Goal: Information Seeking & Learning: Learn about a topic

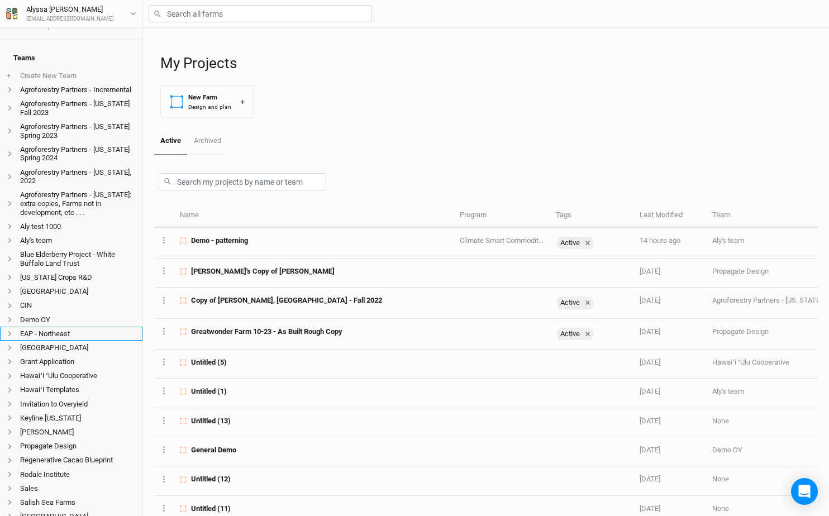
scroll to position [263, 0]
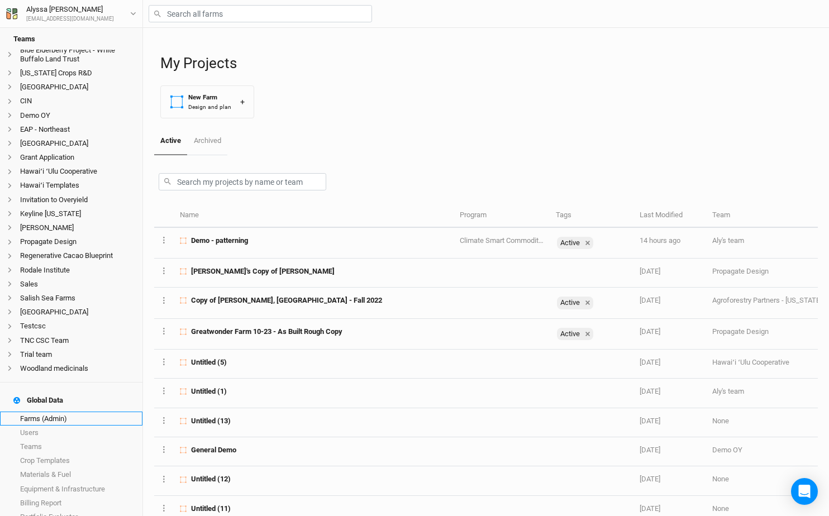
click at [49, 412] on link "Farms (Admin)" at bounding box center [71, 419] width 142 height 14
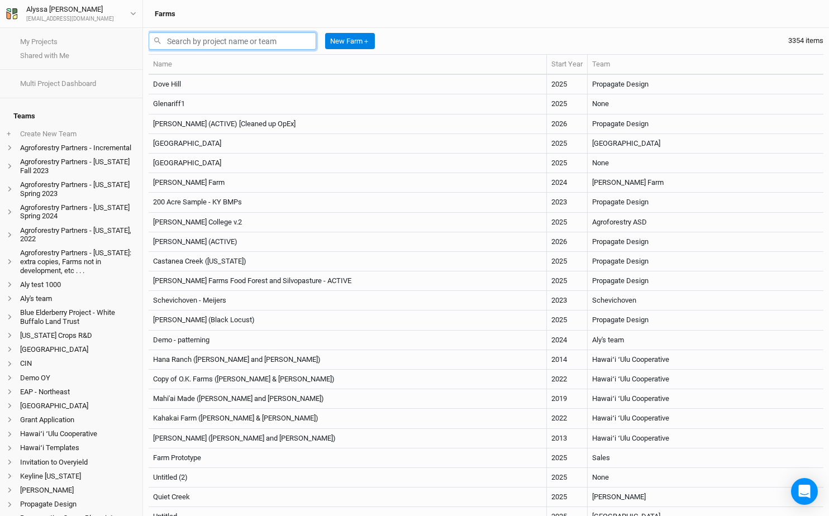
click at [265, 38] on input "text" at bounding box center [233, 40] width 168 height 17
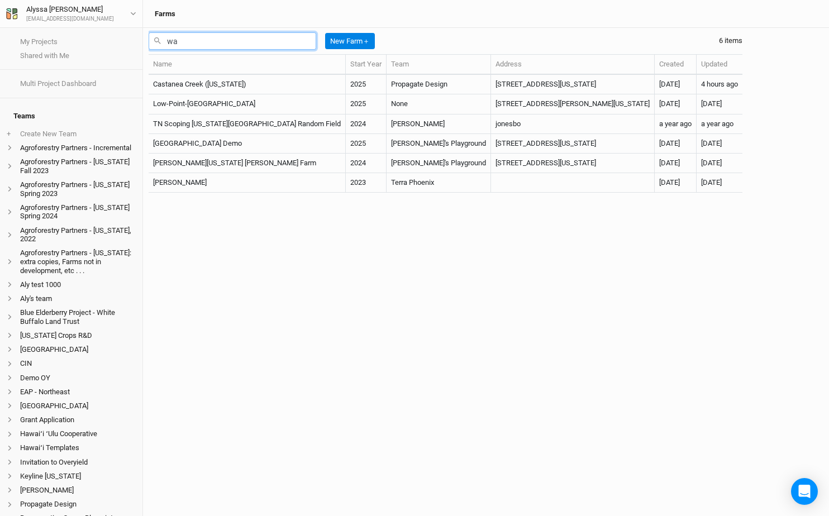
type input "w"
type input "g"
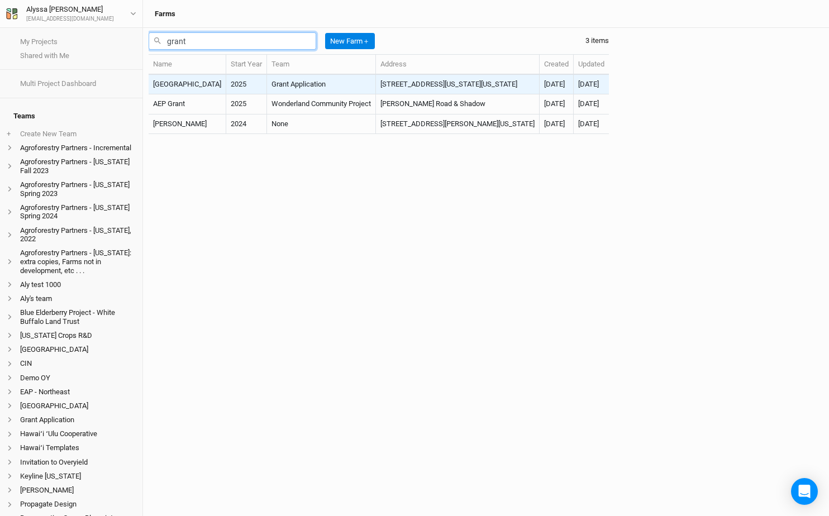
type input "grant"
click at [295, 88] on td "Grant Application" at bounding box center [321, 85] width 109 height 20
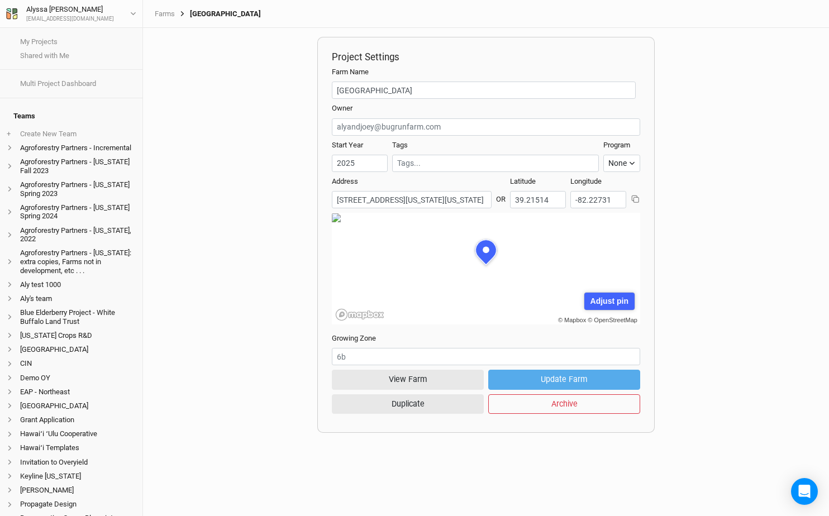
scroll to position [56, 154]
click at [443, 383] on button "View Farm" at bounding box center [408, 380] width 152 height 20
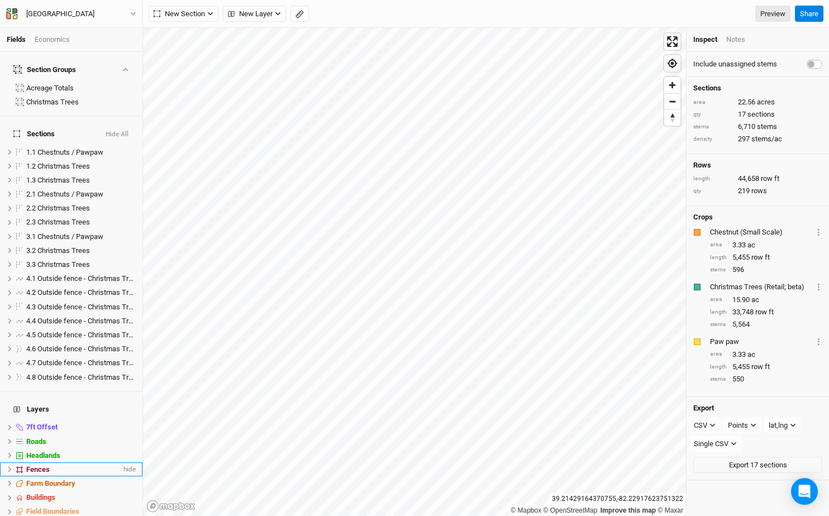
scroll to position [59, 0]
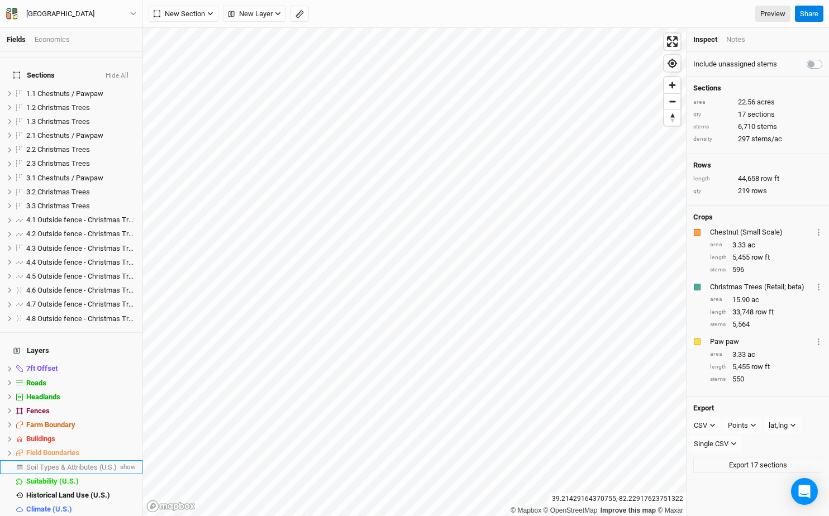
click at [28, 463] on span "Soil Types & Attributes (U.S.)" at bounding box center [71, 467] width 90 height 8
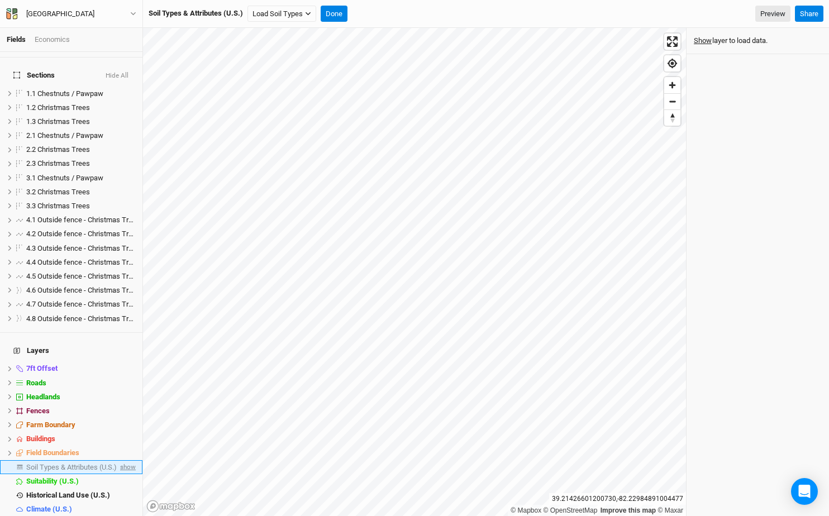
click at [129, 460] on span "show" at bounding box center [127, 467] width 18 height 14
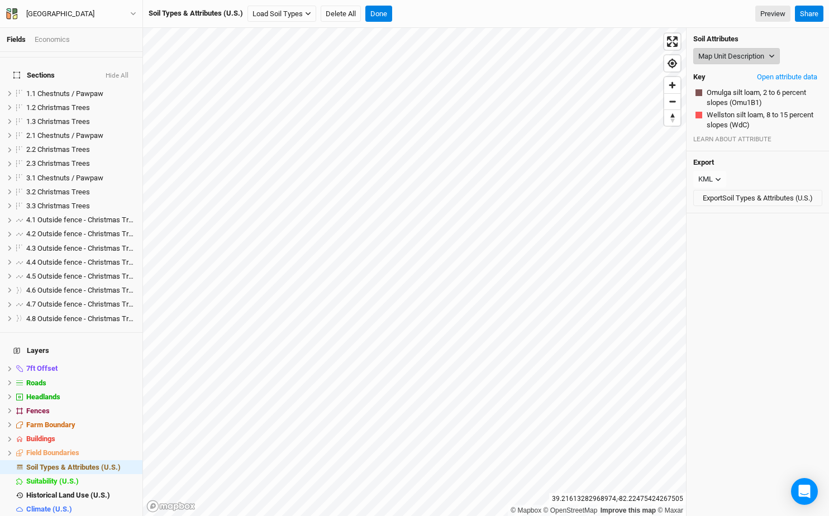
click at [766, 63] on button "Map Unit Description" at bounding box center [736, 56] width 87 height 17
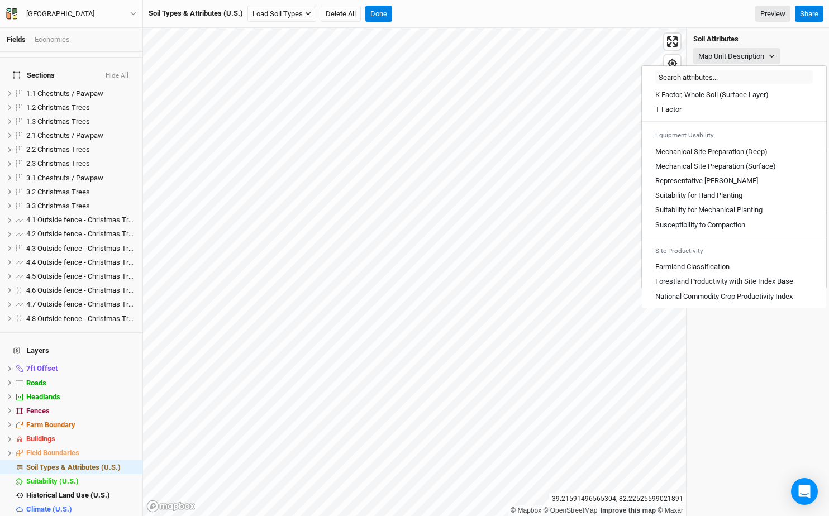
scroll to position [617, 0]
click at [736, 297] on Index "National Commodity Crop Productivity Index" at bounding box center [723, 297] width 137 height 10
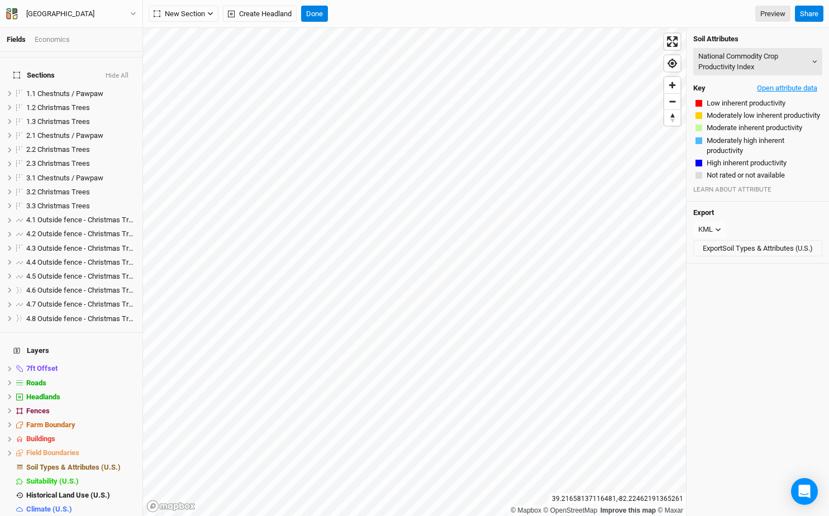
click at [798, 87] on button "Open attribute data" at bounding box center [787, 88] width 70 height 17
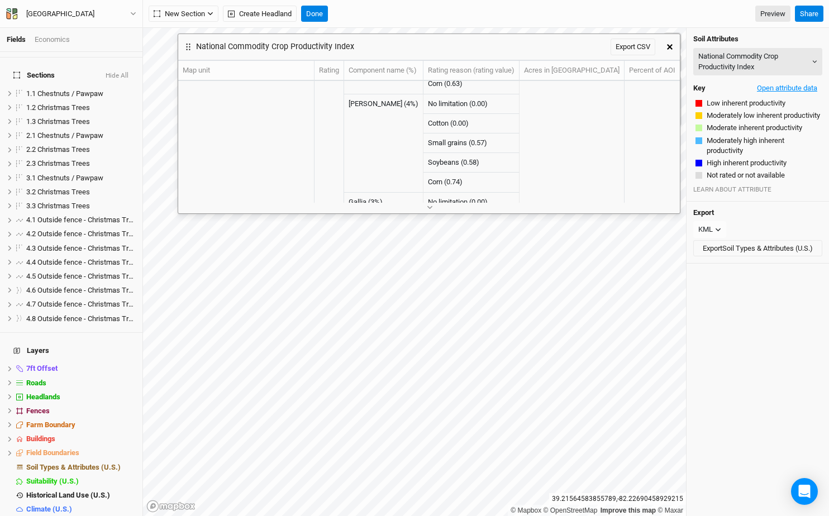
scroll to position [83, 0]
click at [669, 52] on button "button" at bounding box center [670, 47] width 20 height 20
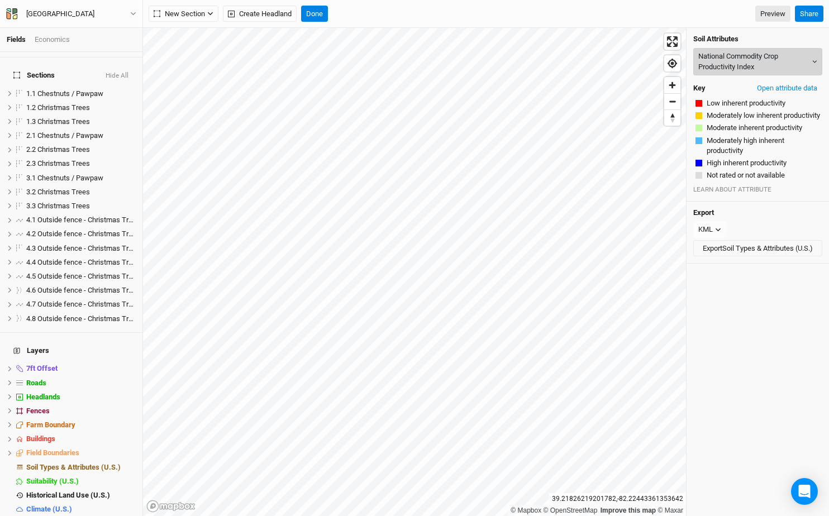
click at [761, 66] on button "National Commodity Crop Productivity Index" at bounding box center [757, 61] width 129 height 27
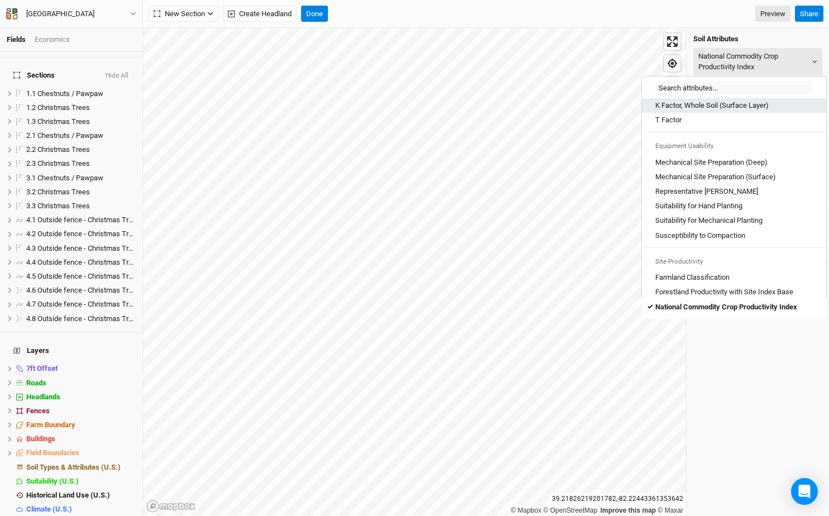
scroll to position [275, 0]
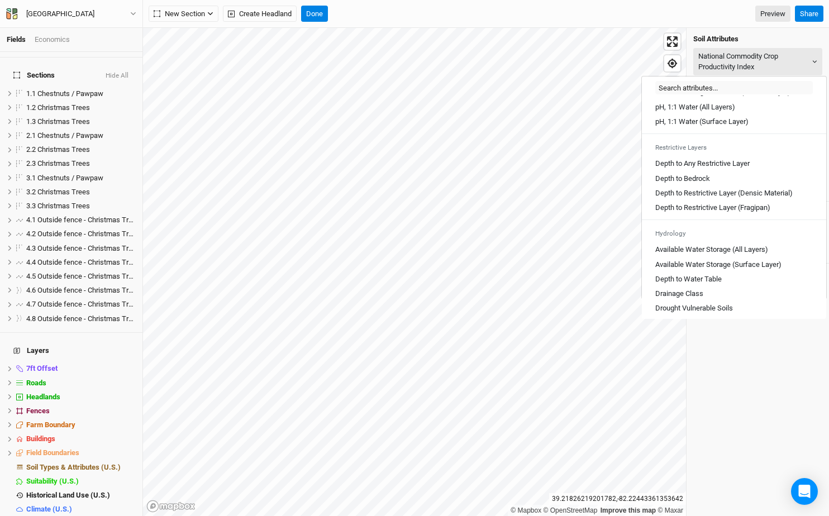
click at [764, 45] on div "Soil Attributes National Commodity Crop Productivity Index Key Open attribute d…" at bounding box center [757, 115] width 142 height 174
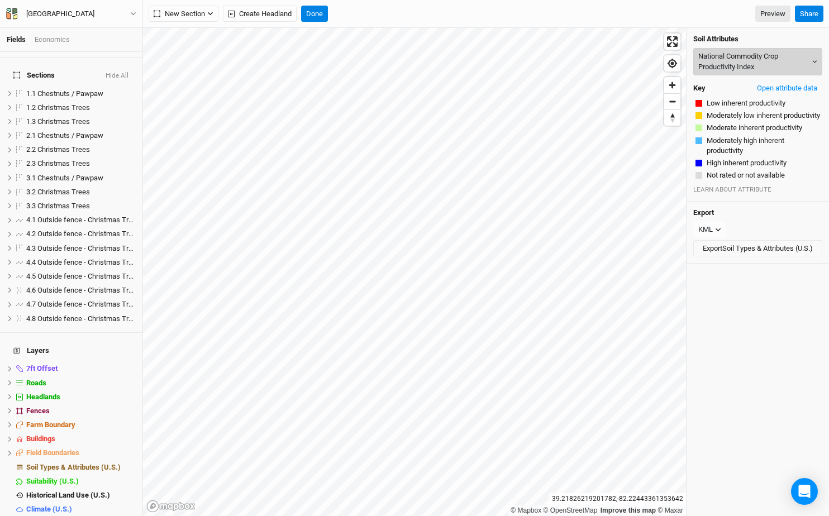
click at [759, 63] on button "National Commodity Crop Productivity Index" at bounding box center [757, 61] width 129 height 27
click at [320, 16] on button "Done" at bounding box center [314, 14] width 27 height 17
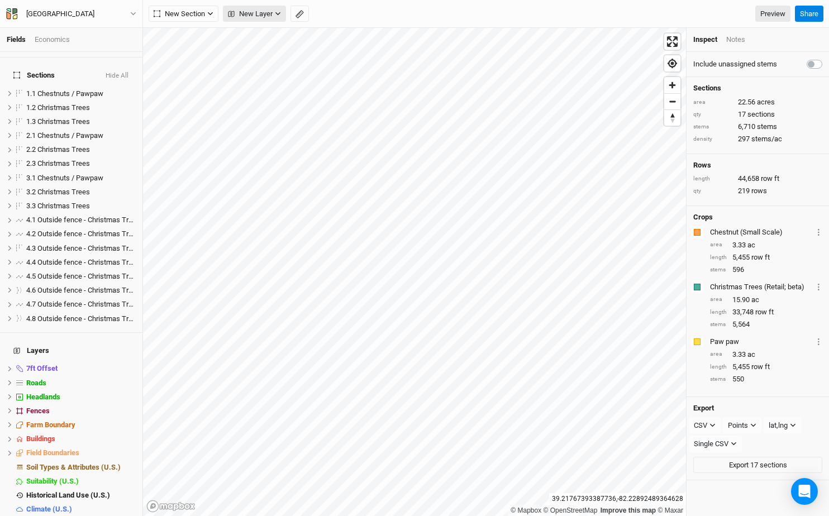
click at [285, 14] on button "New Layer" at bounding box center [254, 14] width 63 height 17
click at [63, 491] on span "Historical Land Use (U.S.)" at bounding box center [68, 495] width 84 height 8
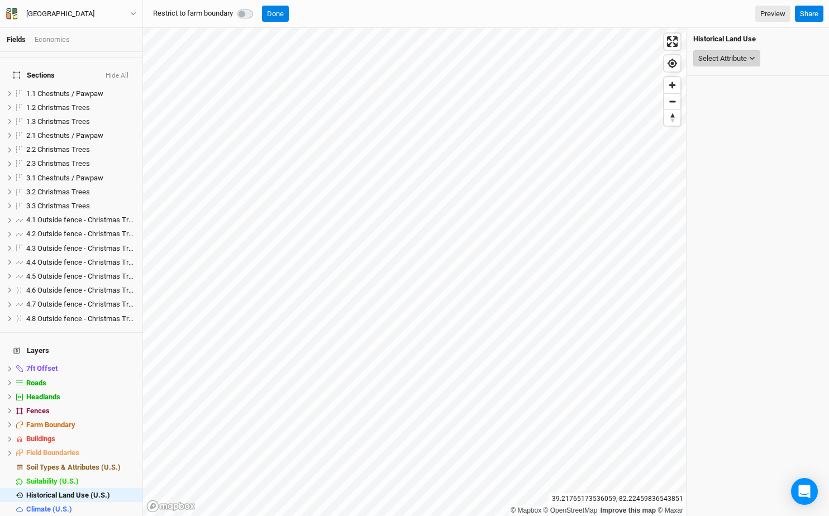
click at [740, 53] on div "Select Attribute" at bounding box center [722, 58] width 49 height 11
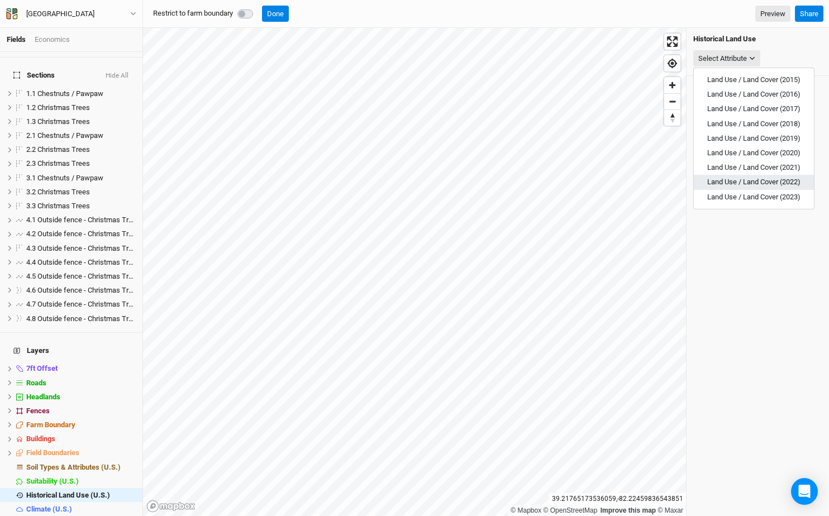
click at [757, 183] on span "Land Use / Land Cover (2022)" at bounding box center [753, 182] width 93 height 8
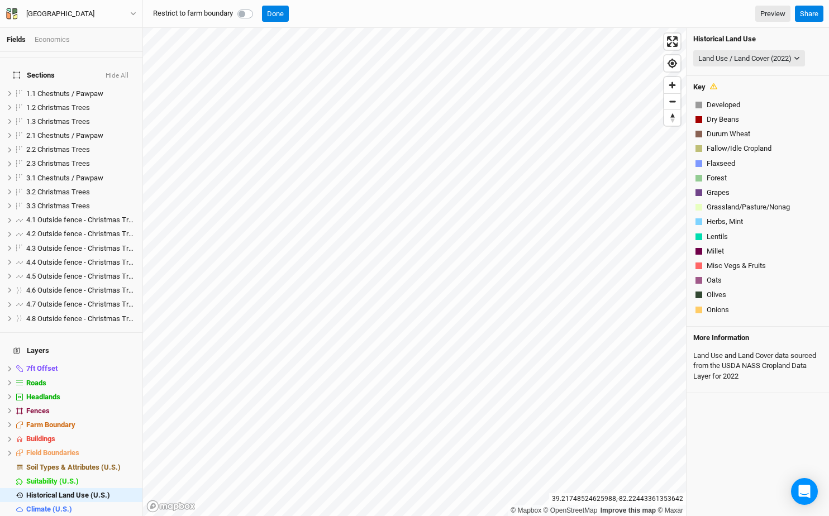
scroll to position [569, 0]
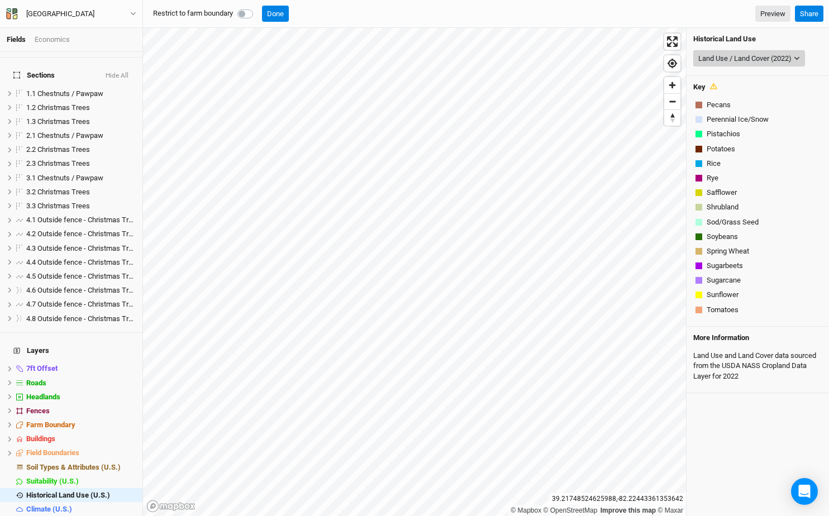
click at [789, 58] on div "Land Use / Land Cover (2022)" at bounding box center [744, 58] width 93 height 11
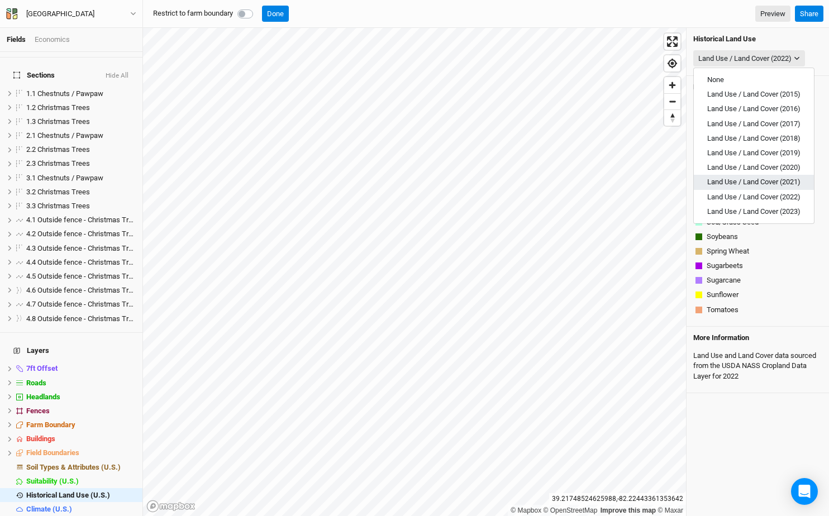
click at [776, 181] on span "Land Use / Land Cover (2021)" at bounding box center [753, 182] width 93 height 8
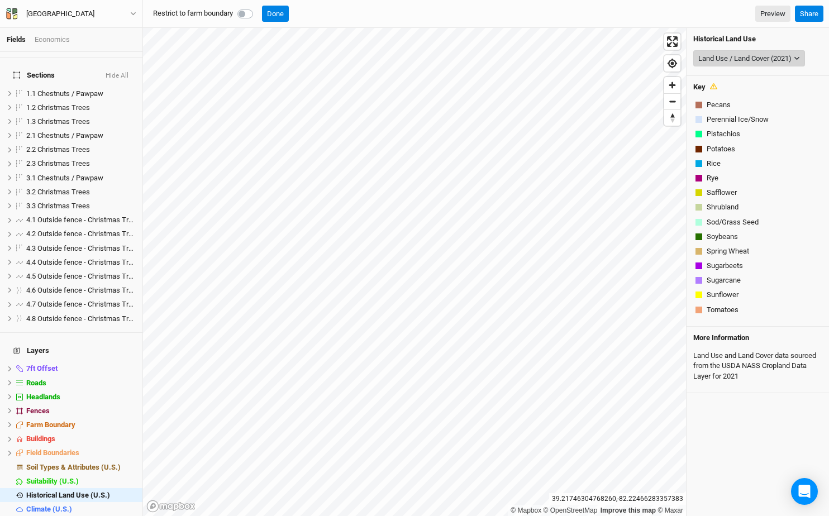
click at [726, 64] on button "Land Use / Land Cover (2021)" at bounding box center [749, 58] width 112 height 17
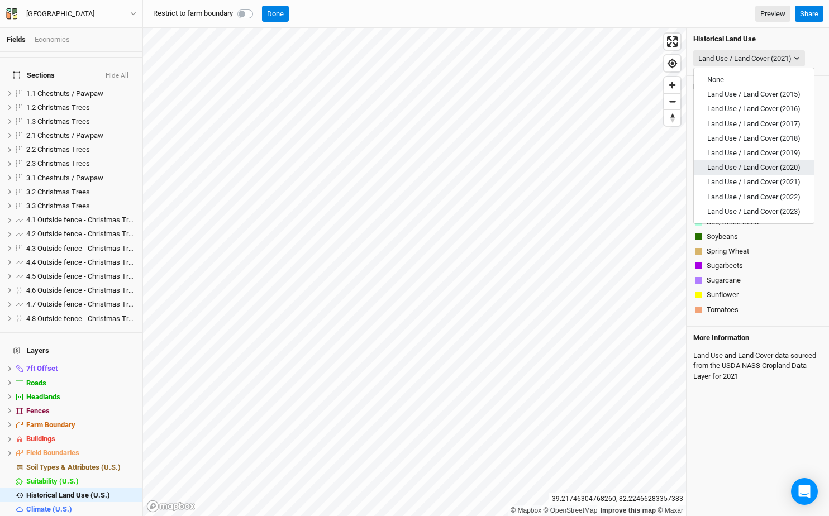
click at [729, 170] on span "Land Use / Land Cover (2020)" at bounding box center [753, 167] width 93 height 8
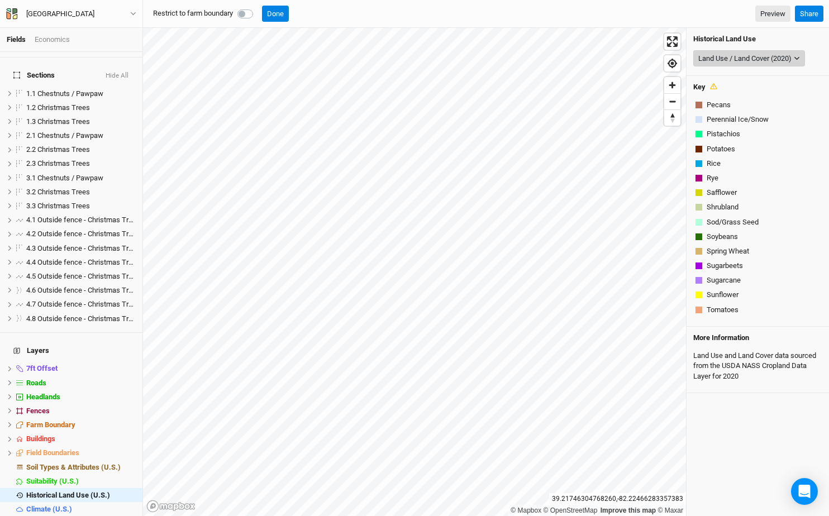
click at [796, 63] on button "Land Use / Land Cover (2020)" at bounding box center [749, 58] width 112 height 17
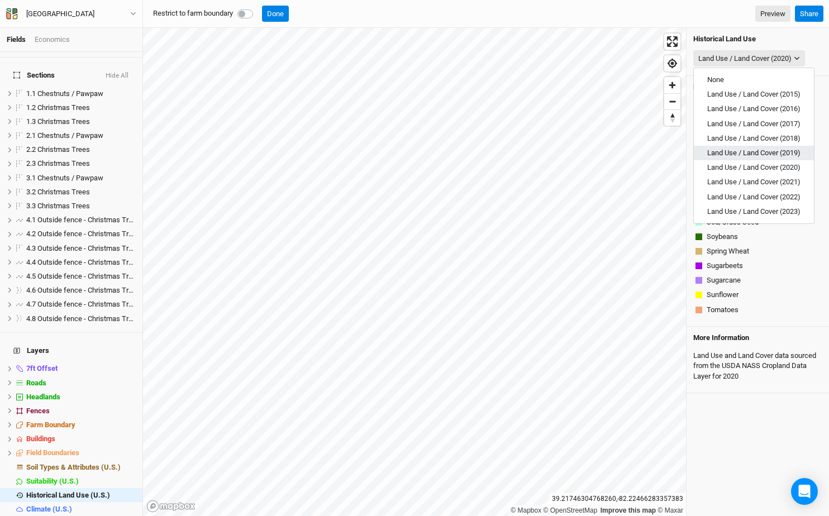
click at [788, 149] on span "Land Use / Land Cover (2019)" at bounding box center [753, 153] width 93 height 8
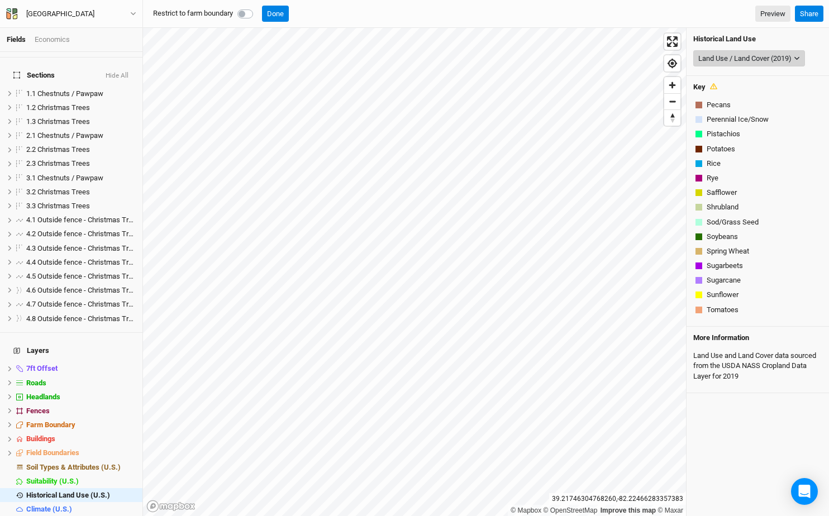
click at [799, 58] on icon "button" at bounding box center [796, 58] width 5 height 3
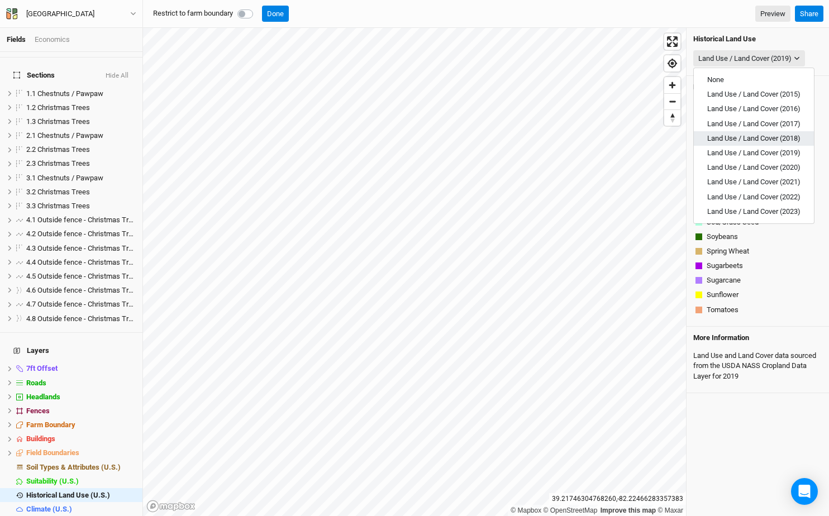
click at [785, 136] on span "Land Use / Land Cover (2018)" at bounding box center [753, 138] width 93 height 8
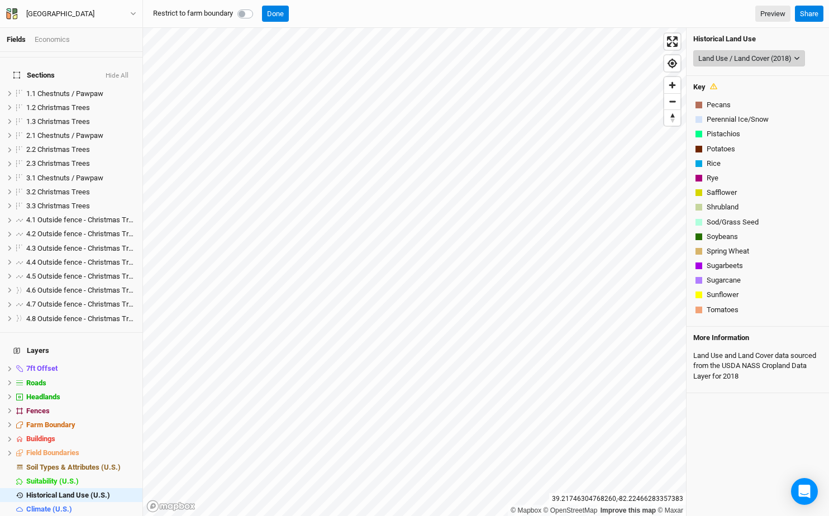
click at [791, 59] on div "Land Use / Land Cover (2018)" at bounding box center [744, 58] width 93 height 11
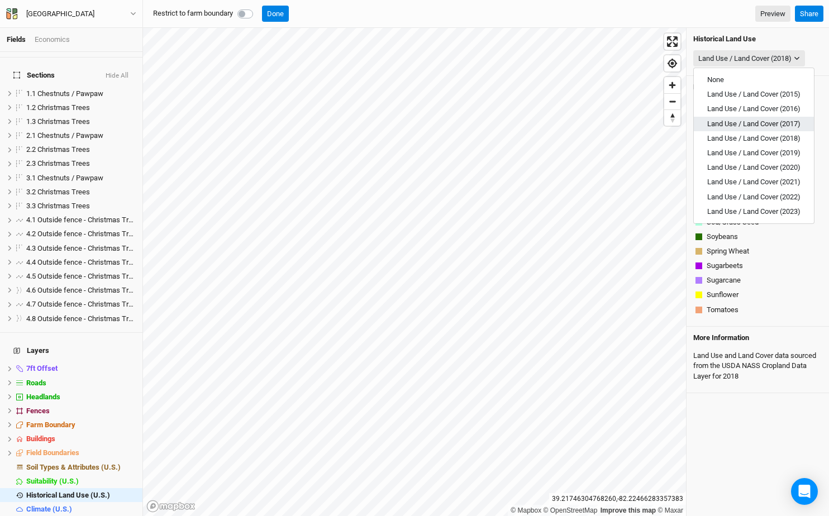
click at [786, 120] on span "Land Use / Land Cover (2017)" at bounding box center [753, 124] width 93 height 8
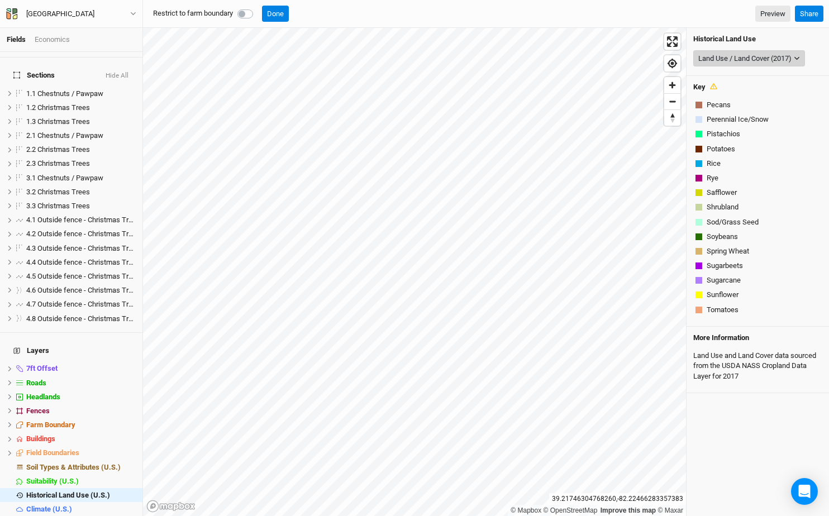
click at [796, 51] on button "Land Use / Land Cover (2017)" at bounding box center [749, 58] width 112 height 17
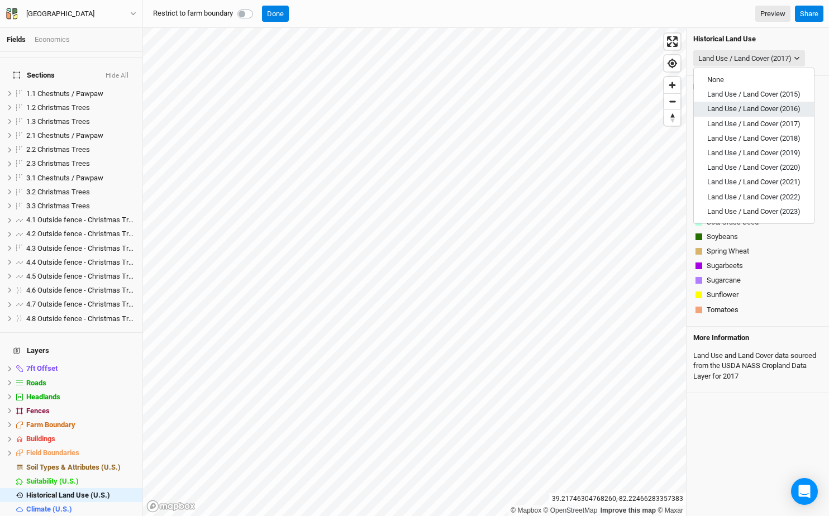
click at [799, 109] on span "Land Use / Land Cover (2016)" at bounding box center [753, 108] width 93 height 8
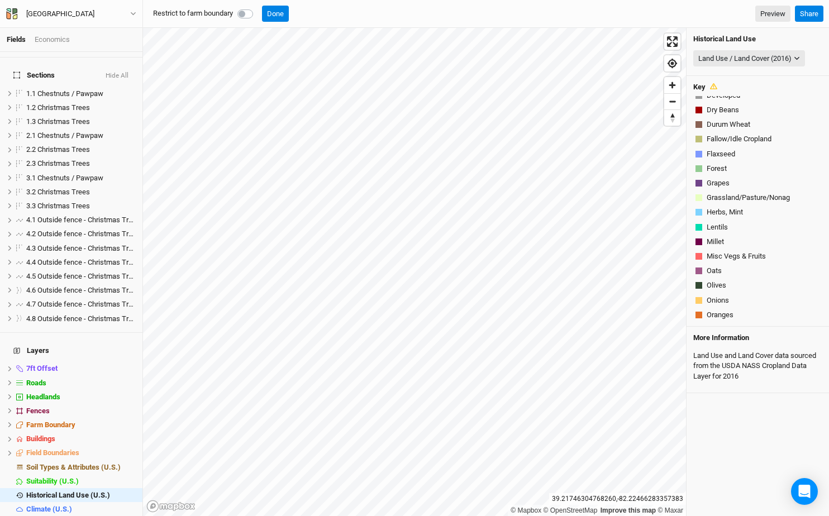
scroll to position [234, 0]
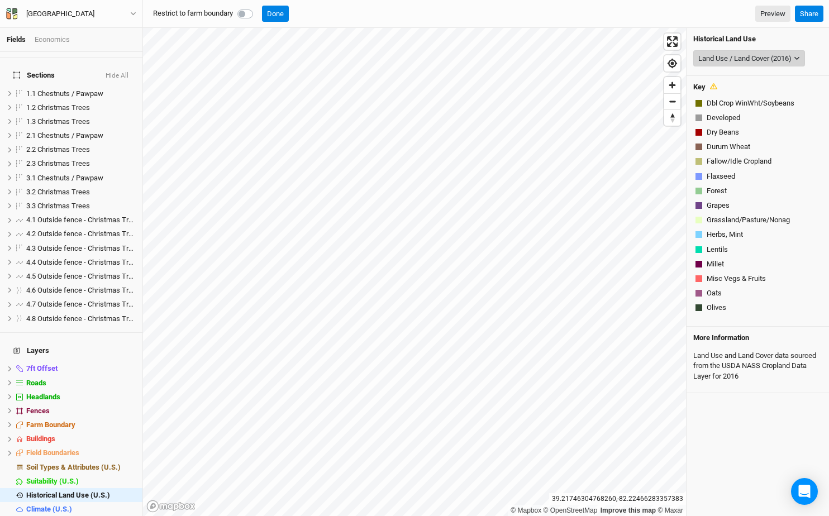
click at [791, 57] on div "Land Use / Land Cover (2016)" at bounding box center [744, 58] width 93 height 11
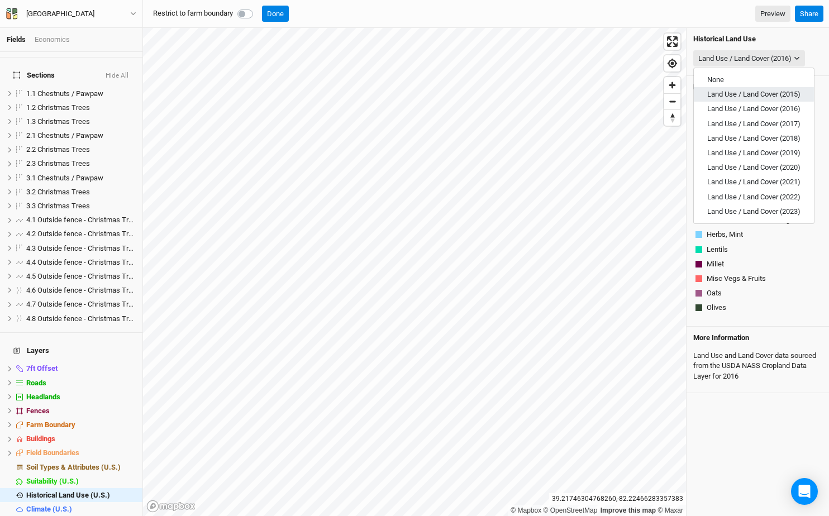
click at [784, 93] on span "Land Use / Land Cover (2015)" at bounding box center [753, 94] width 93 height 8
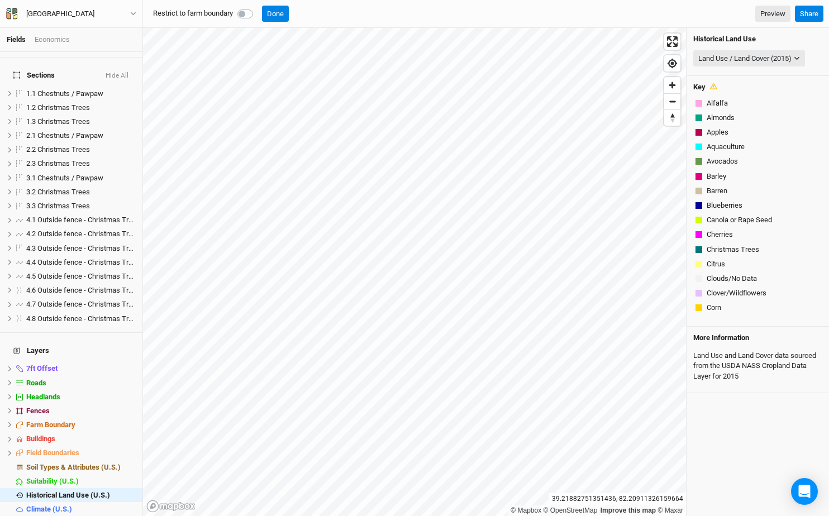
scroll to position [598, 0]
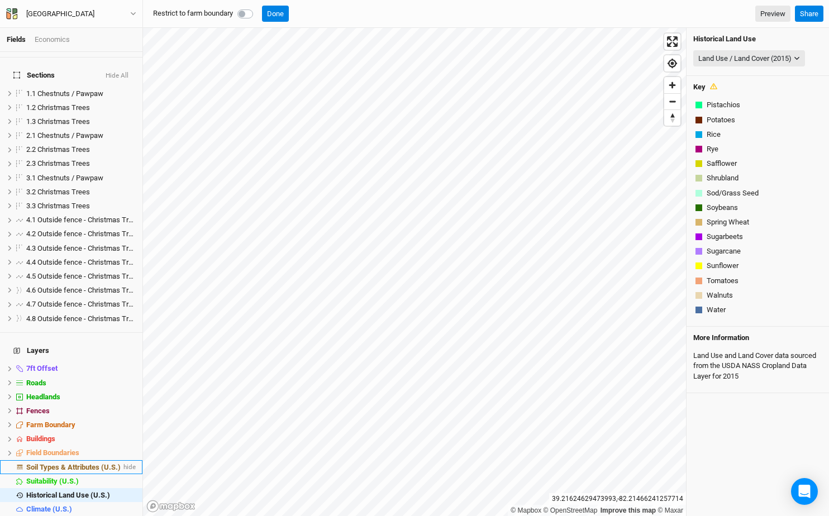
click at [100, 463] on span "Soil Types & Attributes (U.S.)" at bounding box center [73, 467] width 94 height 8
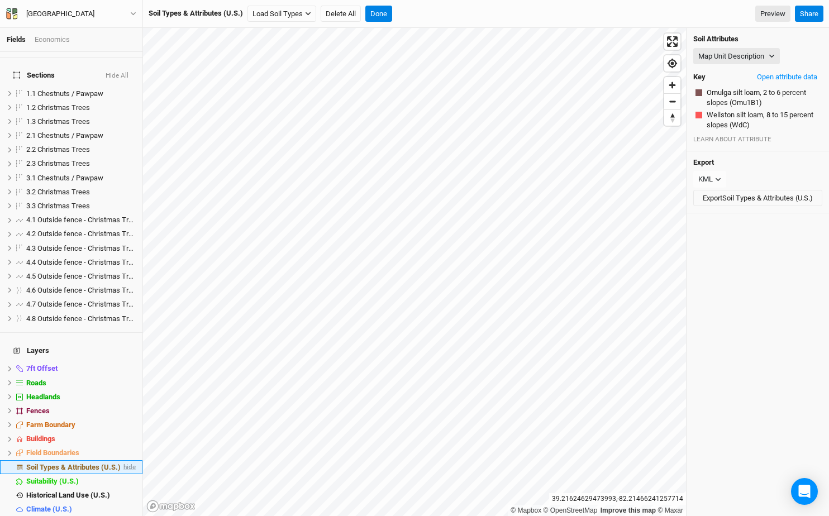
click at [126, 460] on span "hide" at bounding box center [128, 467] width 15 height 14
click at [126, 460] on span "show" at bounding box center [127, 467] width 18 height 14
click at [315, 15] on button "Load Soil Types" at bounding box center [281, 14] width 69 height 17
click at [322, 49] on button "Load for Current View" at bounding box center [295, 47] width 93 height 15
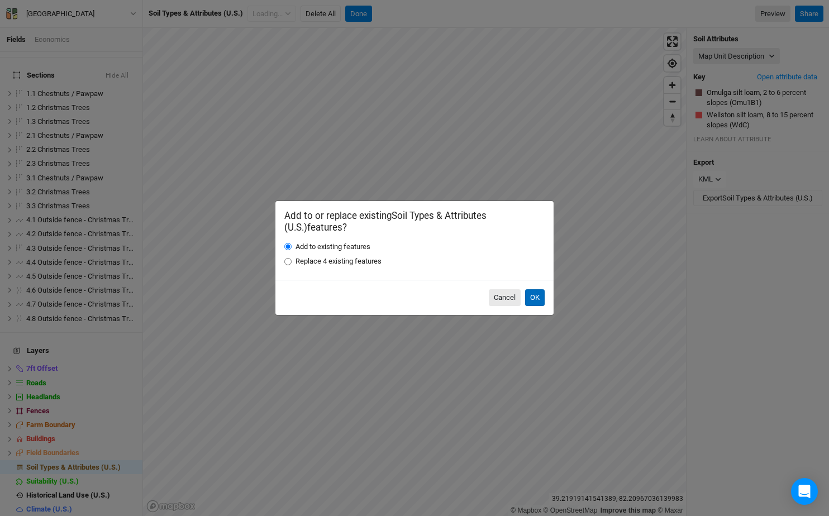
click at [543, 298] on button "OK" at bounding box center [535, 297] width 20 height 17
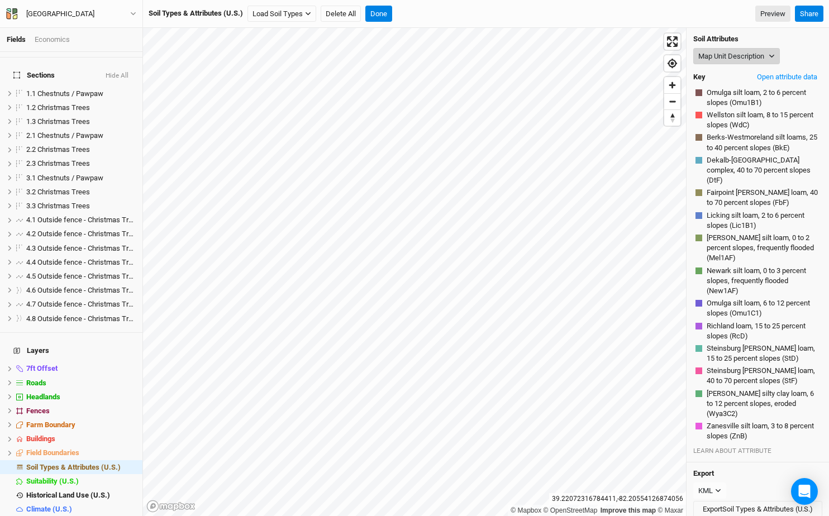
click at [762, 55] on button "Map Unit Description" at bounding box center [736, 56] width 87 height 17
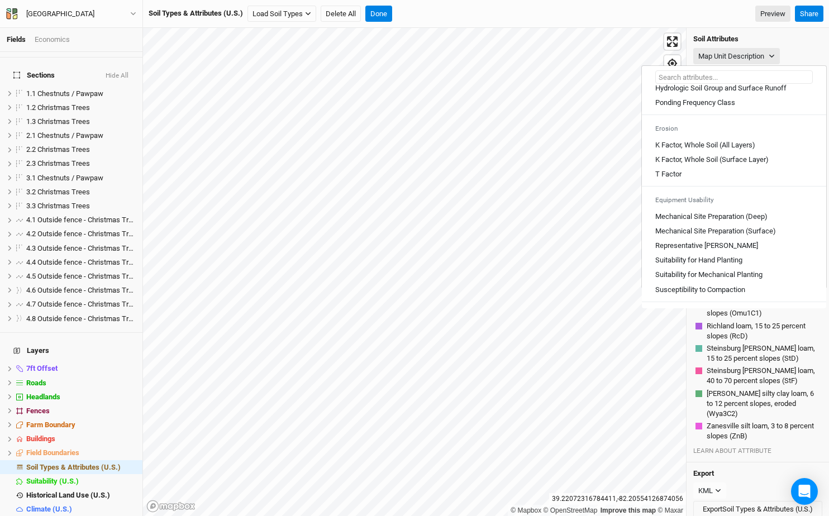
scroll to position [617, 0]
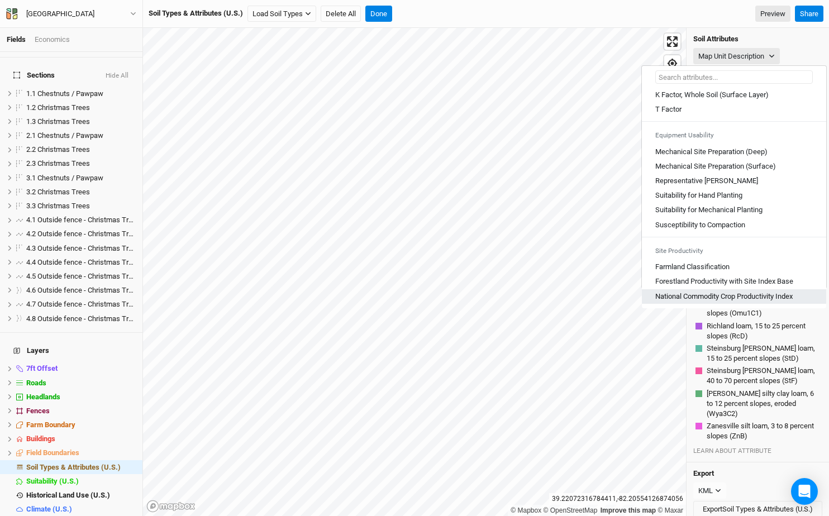
click at [751, 292] on Index "National Commodity Crop Productivity Index" at bounding box center [723, 297] width 137 height 10
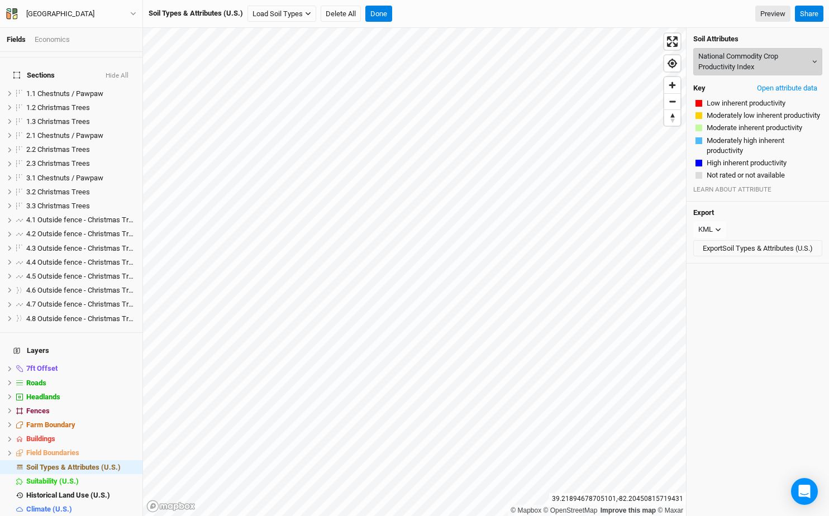
click at [789, 54] on button "National Commodity Crop Productivity Index" at bounding box center [757, 61] width 129 height 27
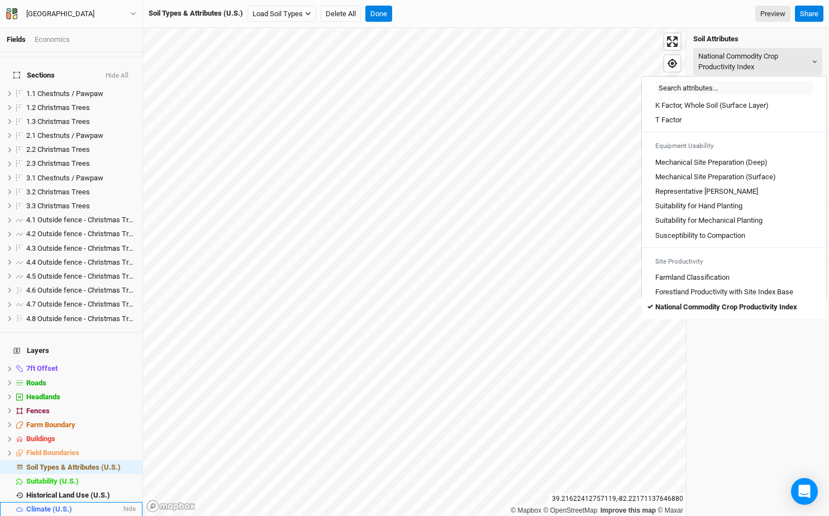
click at [80, 502] on li "Climate (U.S.) hide" at bounding box center [71, 509] width 142 height 14
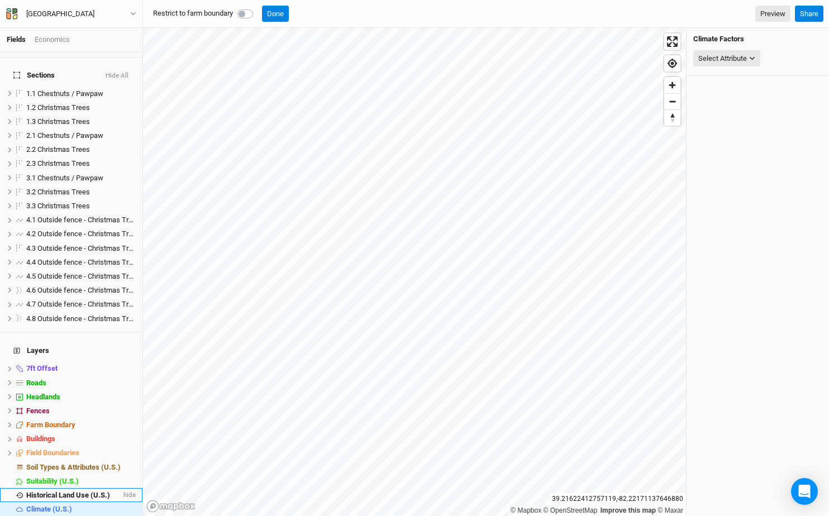
click at [94, 488] on li "Historical Land Use (U.S.) hide" at bounding box center [71, 495] width 142 height 14
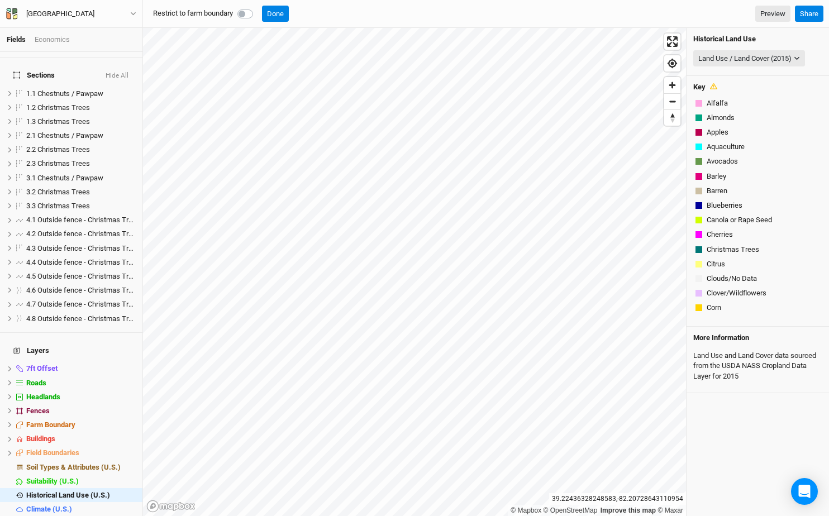
scroll to position [144, 0]
